Goal: Information Seeking & Learning: Learn about a topic

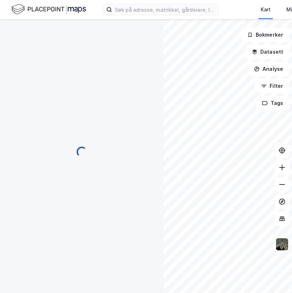
scroll to position [1, 0]
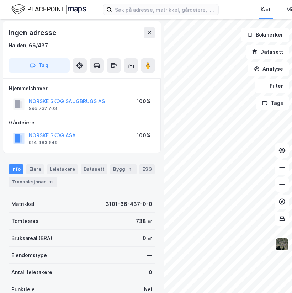
scroll to position [1, 0]
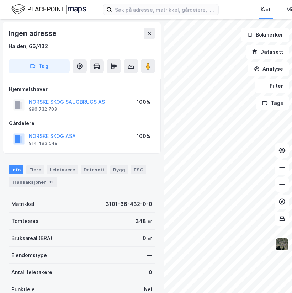
scroll to position [1, 0]
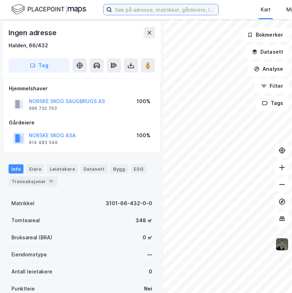
click at [172, 10] on input at bounding box center [165, 9] width 106 height 11
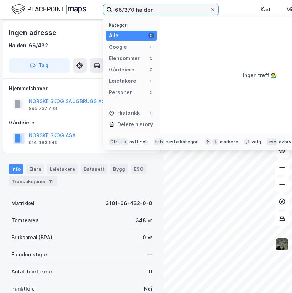
click at [133, 9] on input "66/370 halden" at bounding box center [161, 9] width 98 height 11
click at [132, 8] on input "66/370, halden" at bounding box center [161, 9] width 98 height 11
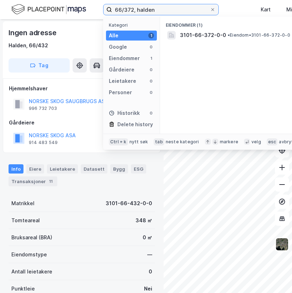
type input "66/372, halden"
click at [230, 34] on span "• Eiendom • 3101-66-372-0-0" at bounding box center [259, 35] width 63 height 6
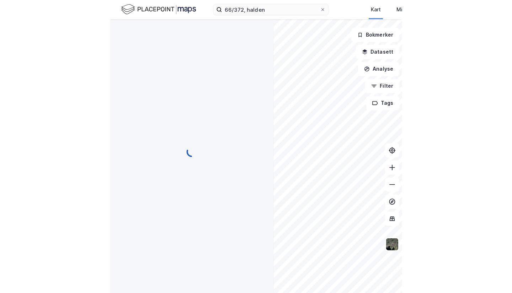
scroll to position [1, 0]
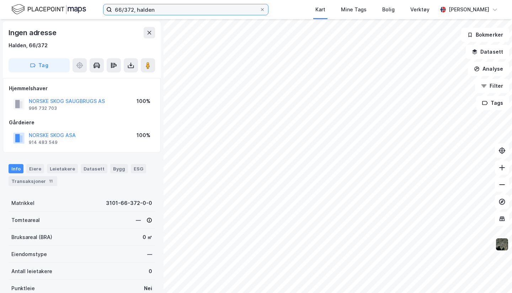
click at [165, 12] on input "66/372, halden" at bounding box center [186, 9] width 148 height 11
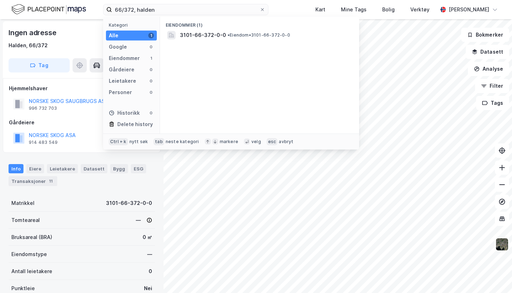
click at [215, 35] on span "3101-66-372-0-0" at bounding box center [203, 35] width 46 height 9
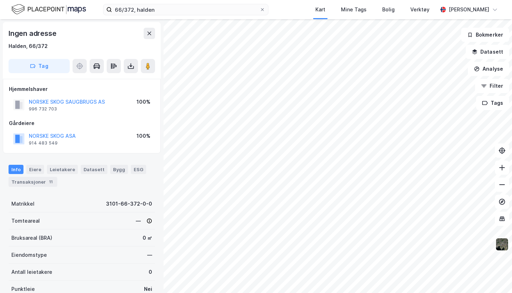
scroll to position [1, 0]
click at [103, 123] on div "Gårdeiere" at bounding box center [82, 122] width 146 height 9
click at [38, 165] on div "Eiere" at bounding box center [35, 168] width 18 height 9
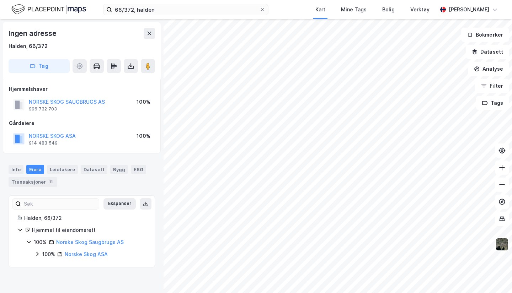
click at [19, 170] on div "Info" at bounding box center [16, 169] width 15 height 9
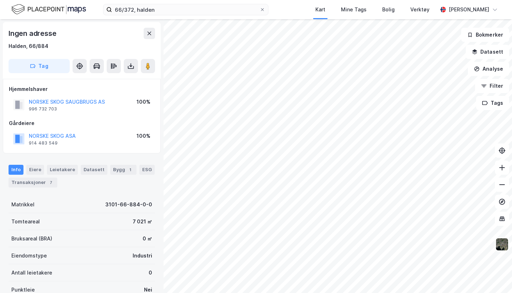
scroll to position [1, 0]
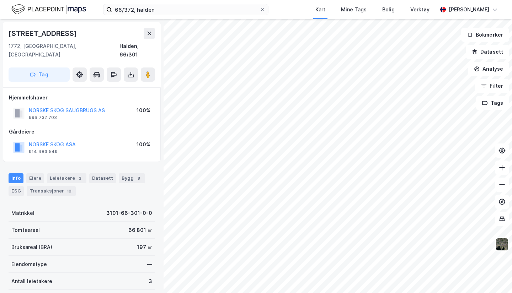
scroll to position [1, 0]
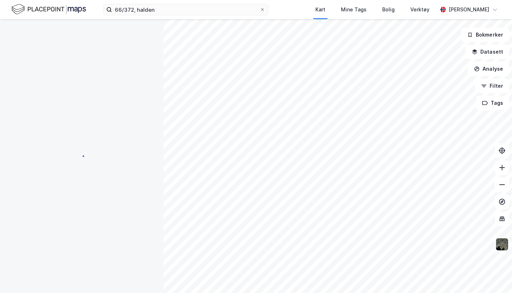
scroll to position [1, 0]
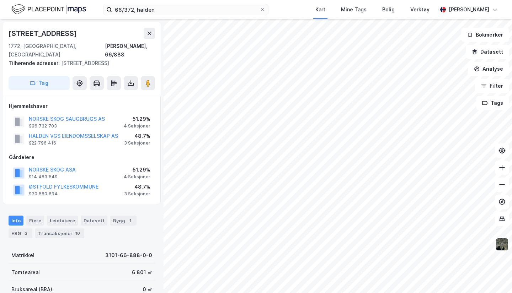
scroll to position [1, 0]
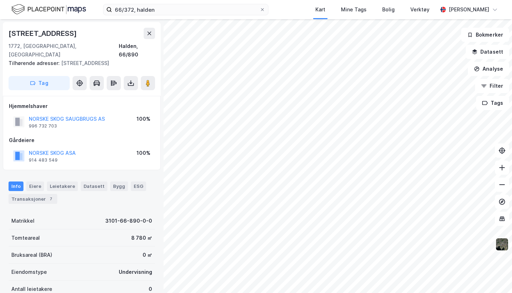
scroll to position [1, 0]
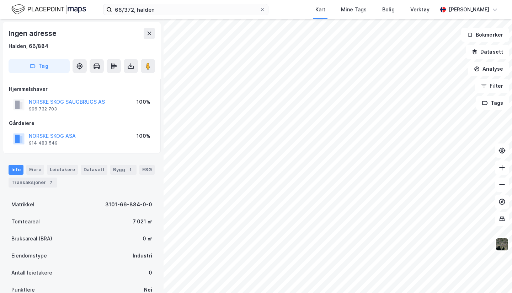
scroll to position [1, 0]
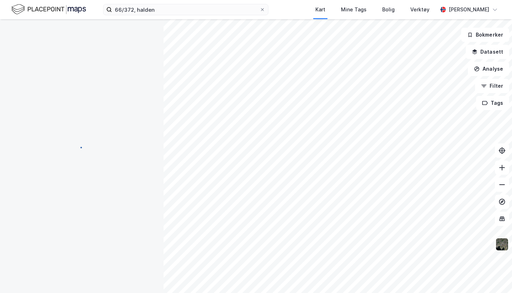
scroll to position [1, 0]
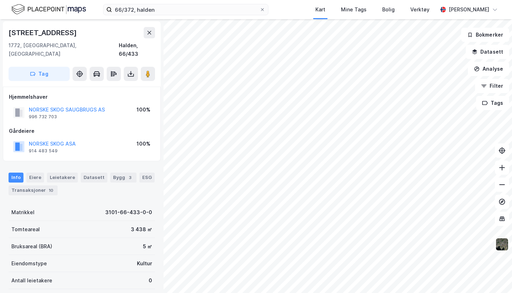
scroll to position [1, 0]
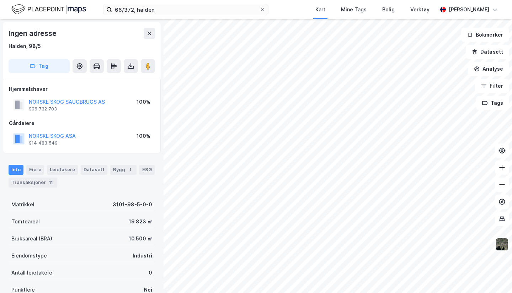
scroll to position [1, 0]
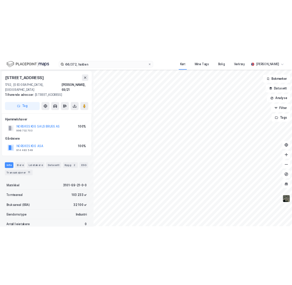
scroll to position [1, 0]
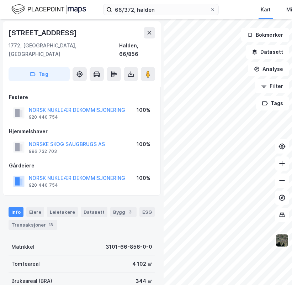
click at [148, 30] on icon at bounding box center [150, 33] width 6 height 6
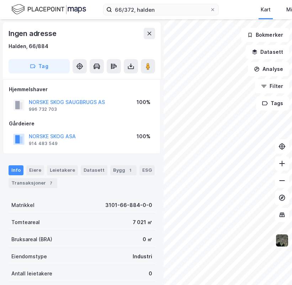
scroll to position [1, 0]
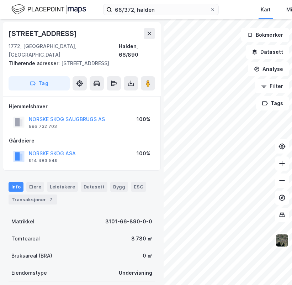
scroll to position [1, 0]
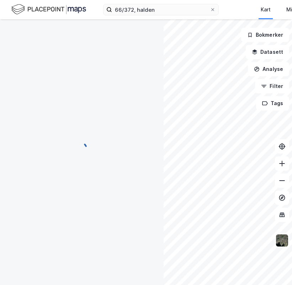
scroll to position [1, 0]
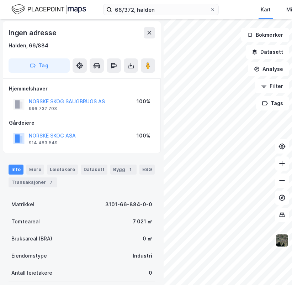
click at [150, 33] on icon at bounding box center [150, 33] width 6 height 6
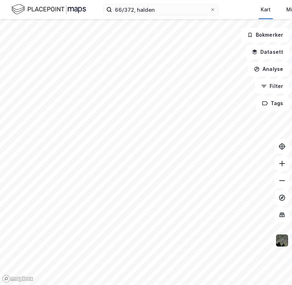
click at [282, 237] on img at bounding box center [282, 240] width 14 height 14
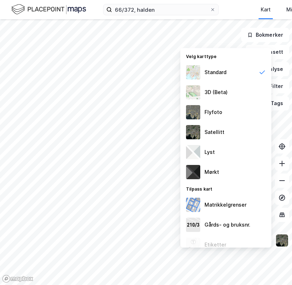
click at [212, 115] on div "Flyfoto" at bounding box center [214, 112] width 18 height 9
click at [230, 130] on div "Satellitt" at bounding box center [225, 132] width 91 height 20
click at [220, 112] on div "Flyfoto" at bounding box center [214, 112] width 18 height 9
click at [217, 130] on div "Satellitt" at bounding box center [215, 132] width 20 height 9
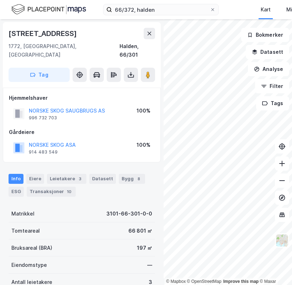
scroll to position [1, 0]
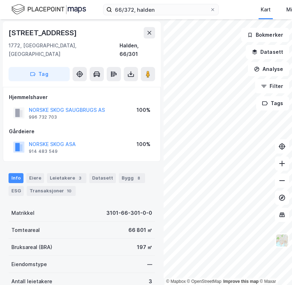
click at [148, 31] on icon at bounding box center [150, 33] width 4 height 4
